Goal: Task Accomplishment & Management: Use online tool/utility

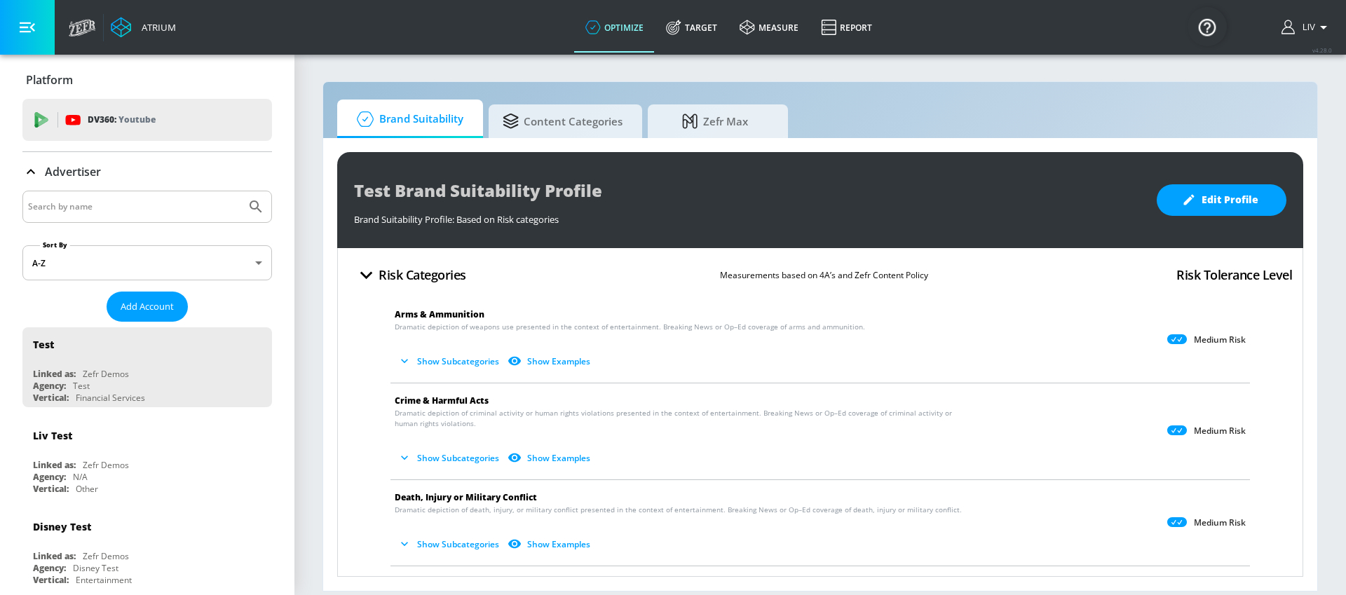
click at [167, 205] on input "Search by name" at bounding box center [134, 207] width 212 height 18
type input "amp bank"
click at [240, 191] on button "Submit Search" at bounding box center [255, 206] width 31 height 31
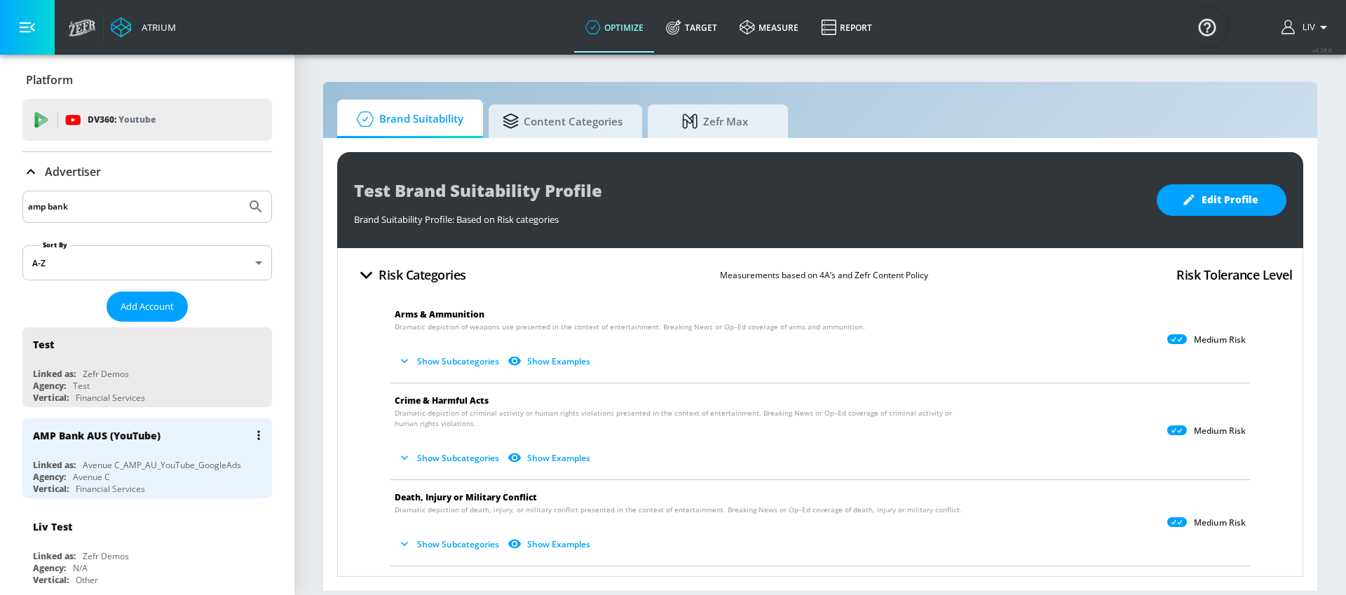
click at [204, 447] on div "AMP Bank AUS (YouTube)" at bounding box center [151, 436] width 236 height 34
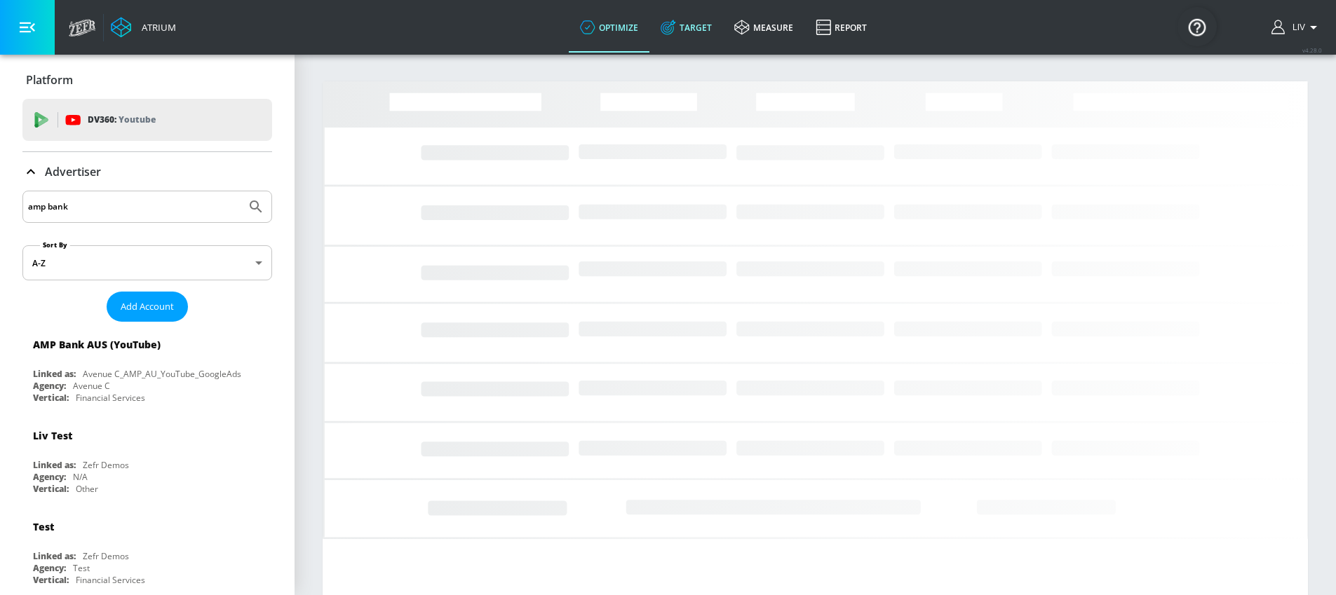
click at [700, 39] on link "Target" at bounding box center [686, 27] width 74 height 50
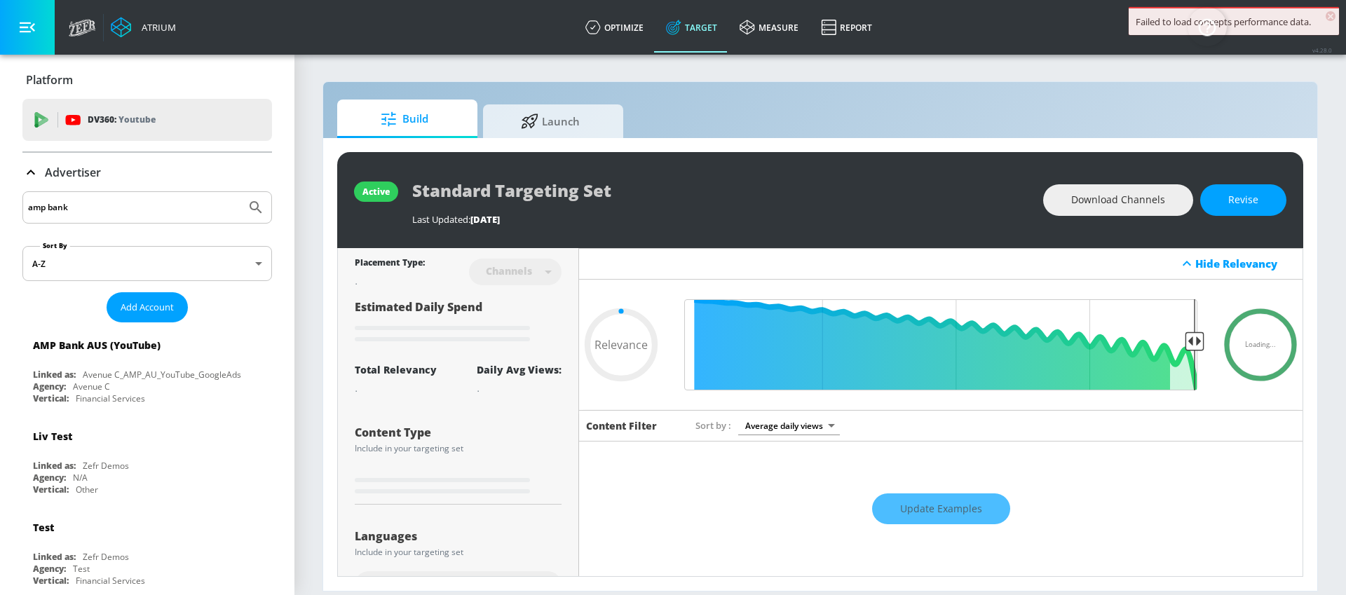
type input "0.6"
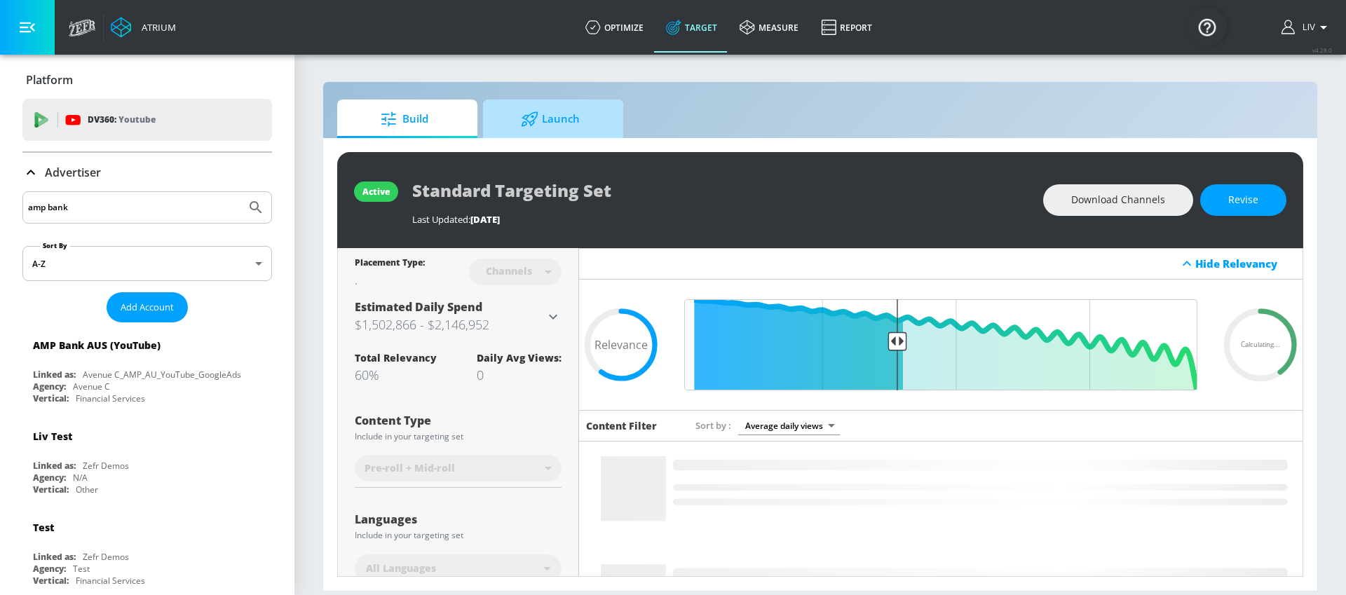
click at [553, 113] on span "Launch" at bounding box center [550, 119] width 107 height 34
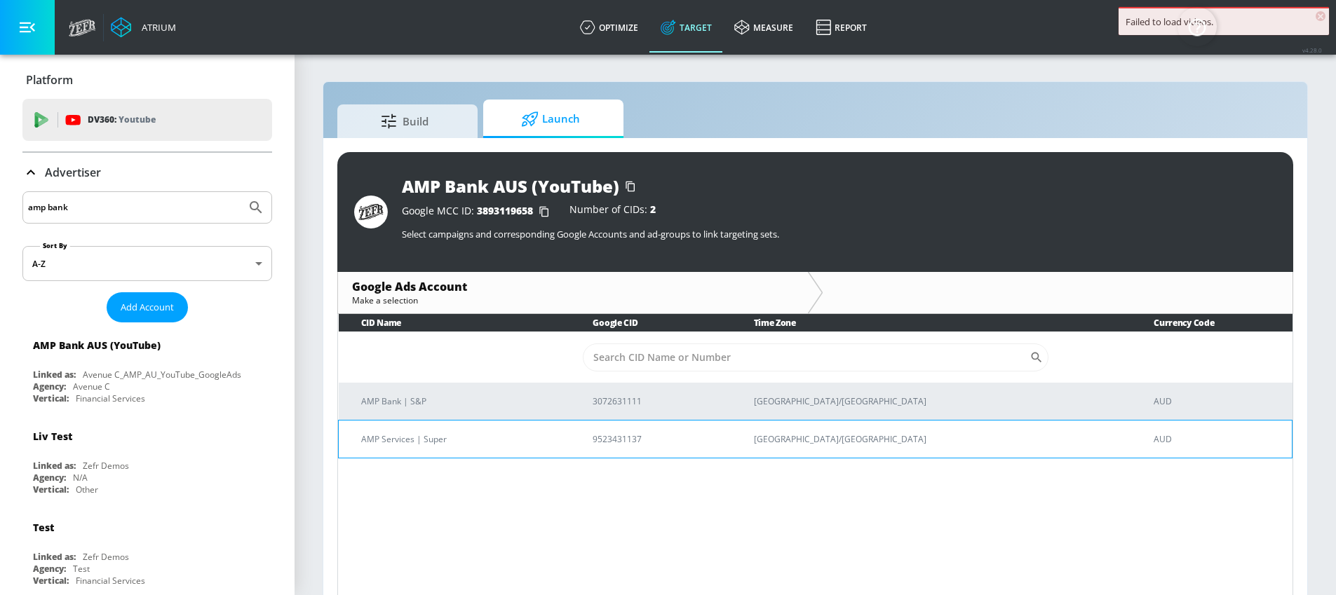
click at [526, 438] on p "AMP Services | Super" at bounding box center [460, 439] width 198 height 15
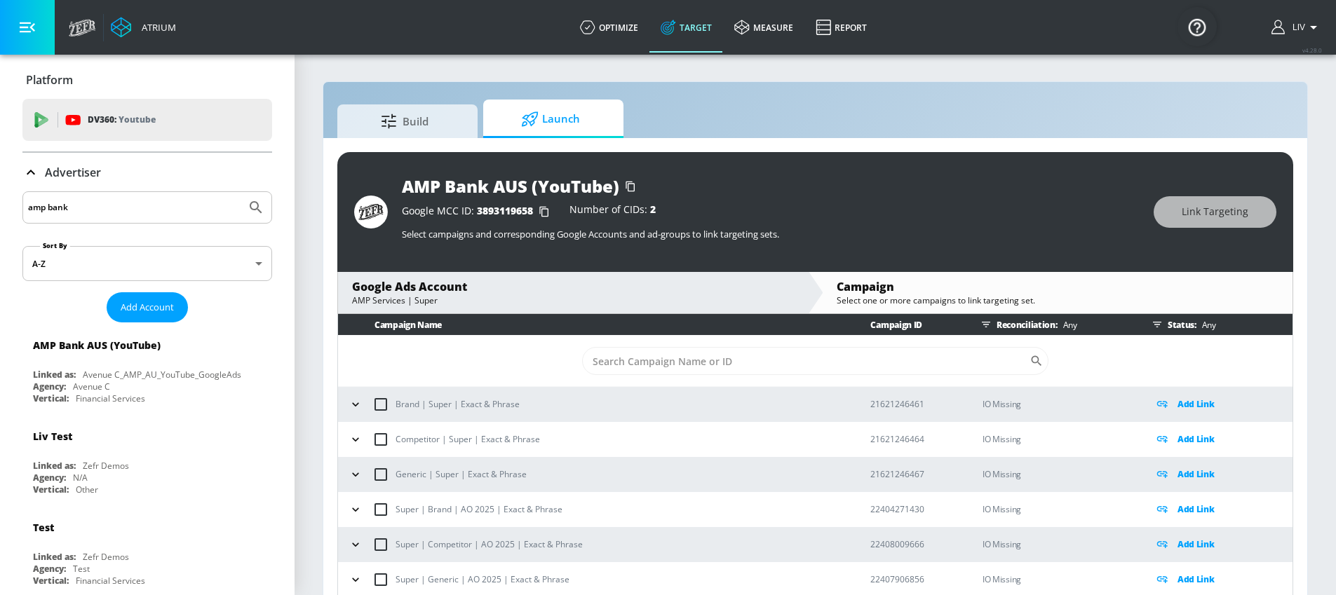
click at [578, 301] on div "AMP Services | Super" at bounding box center [573, 300] width 442 height 12
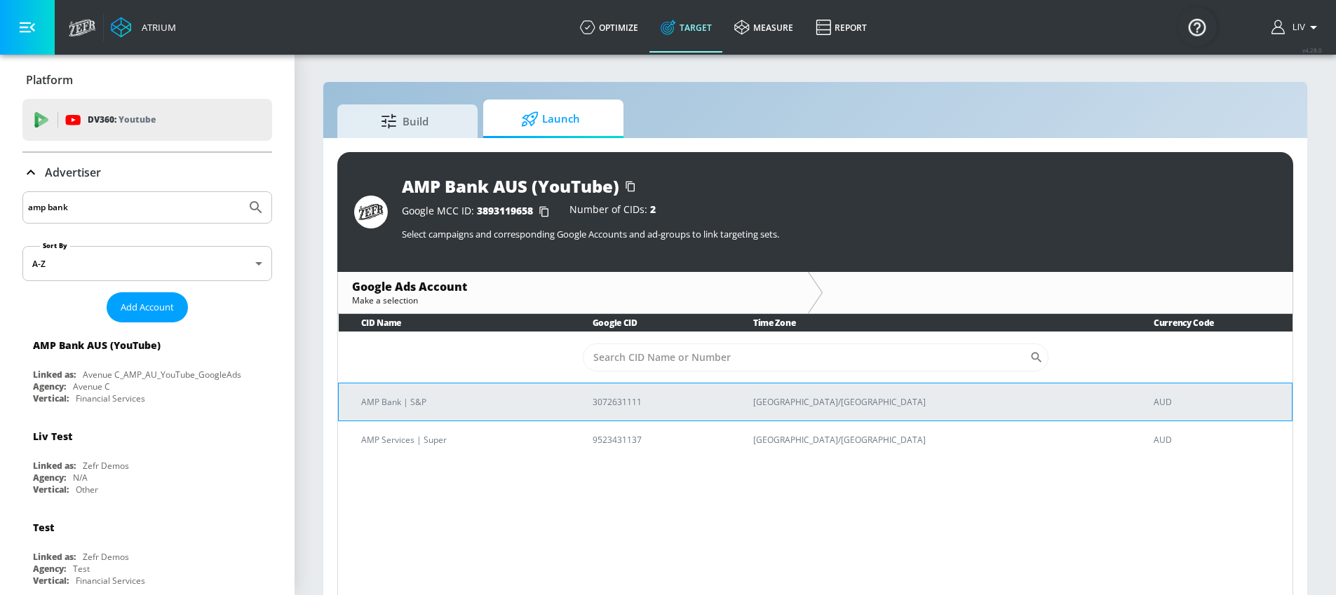
click at [536, 404] on p "AMP Bank | S&P" at bounding box center [460, 402] width 198 height 15
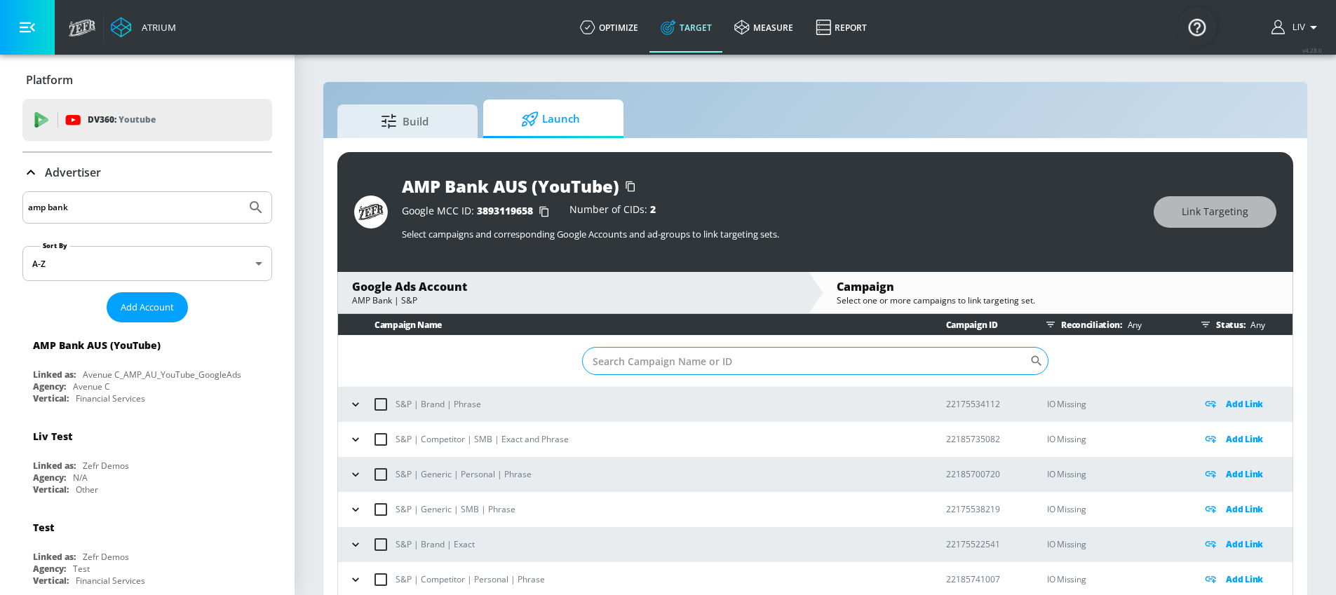
click at [771, 368] on input "Sort By" at bounding box center [805, 361] width 447 height 28
paste input "22823989436"
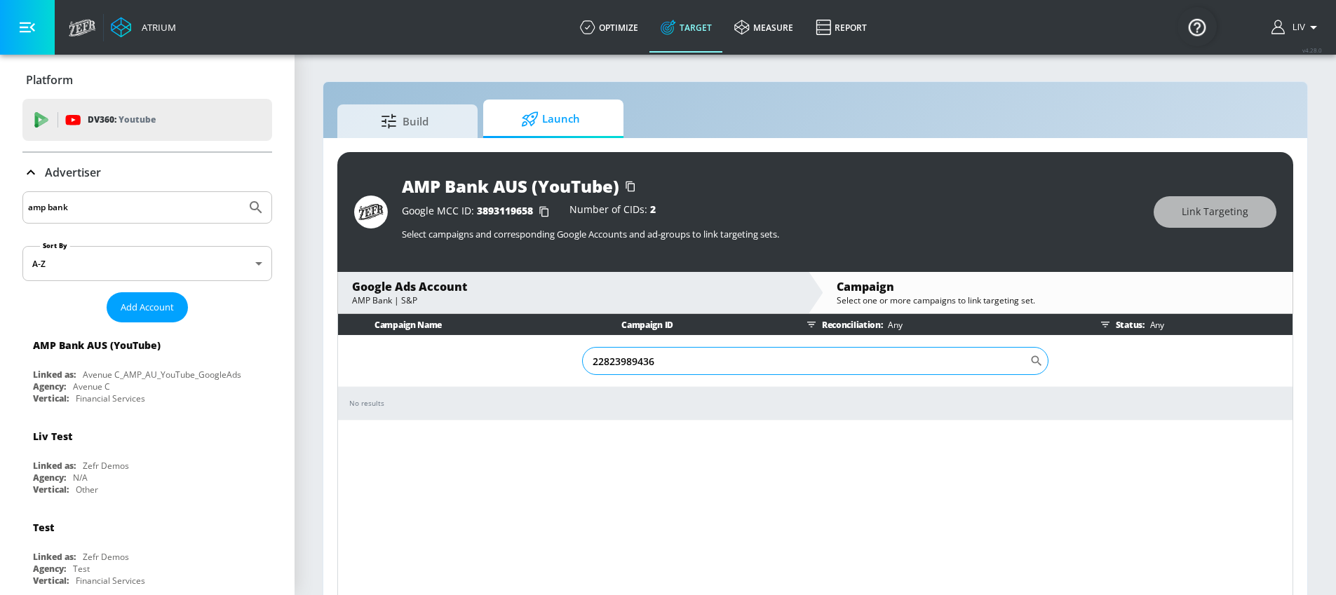
click at [712, 365] on input "22823989436" at bounding box center [805, 361] width 447 height 28
paste input "7723535"
type input "22827723535"
